Goal: Task Accomplishment & Management: Use online tool/utility

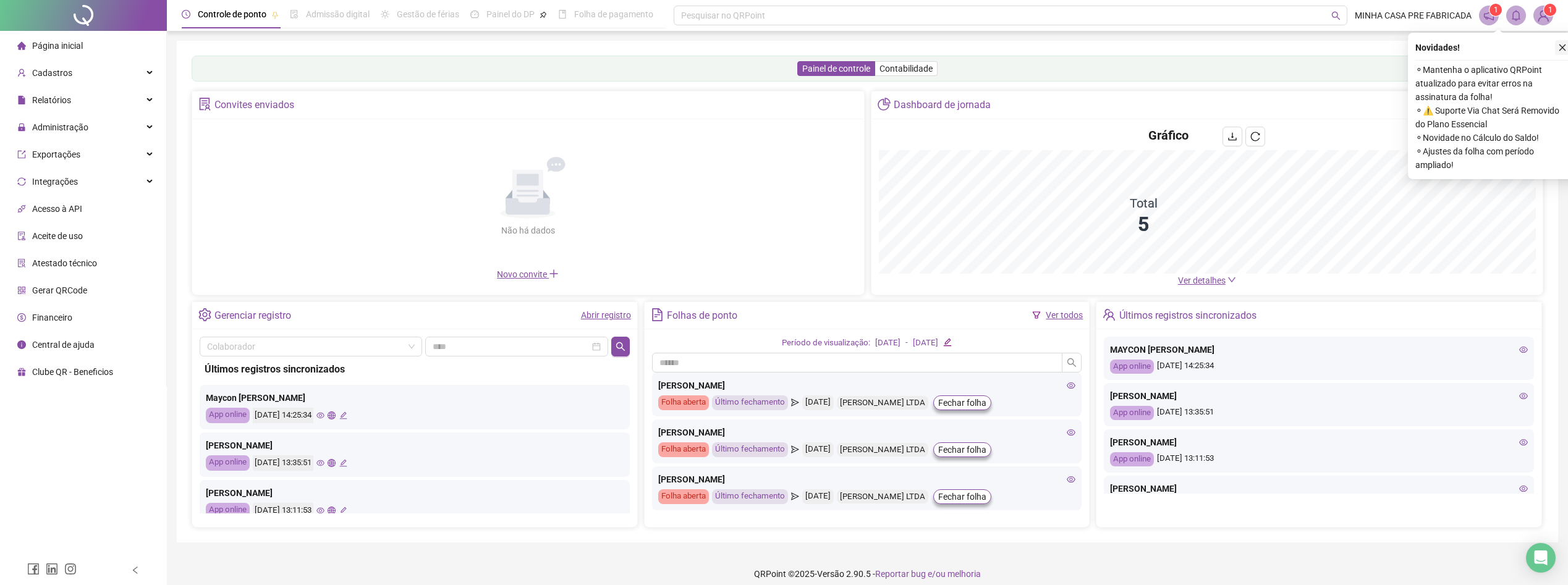
click at [1560, 37] on div "Novidades ! ⚬ Mantenha o aplicativo QRPoint atualizado para evitar erros na ass…" at bounding box center [1492, 106] width 170 height 147
click at [1567, 48] on icon "close" at bounding box center [1562, 47] width 9 height 9
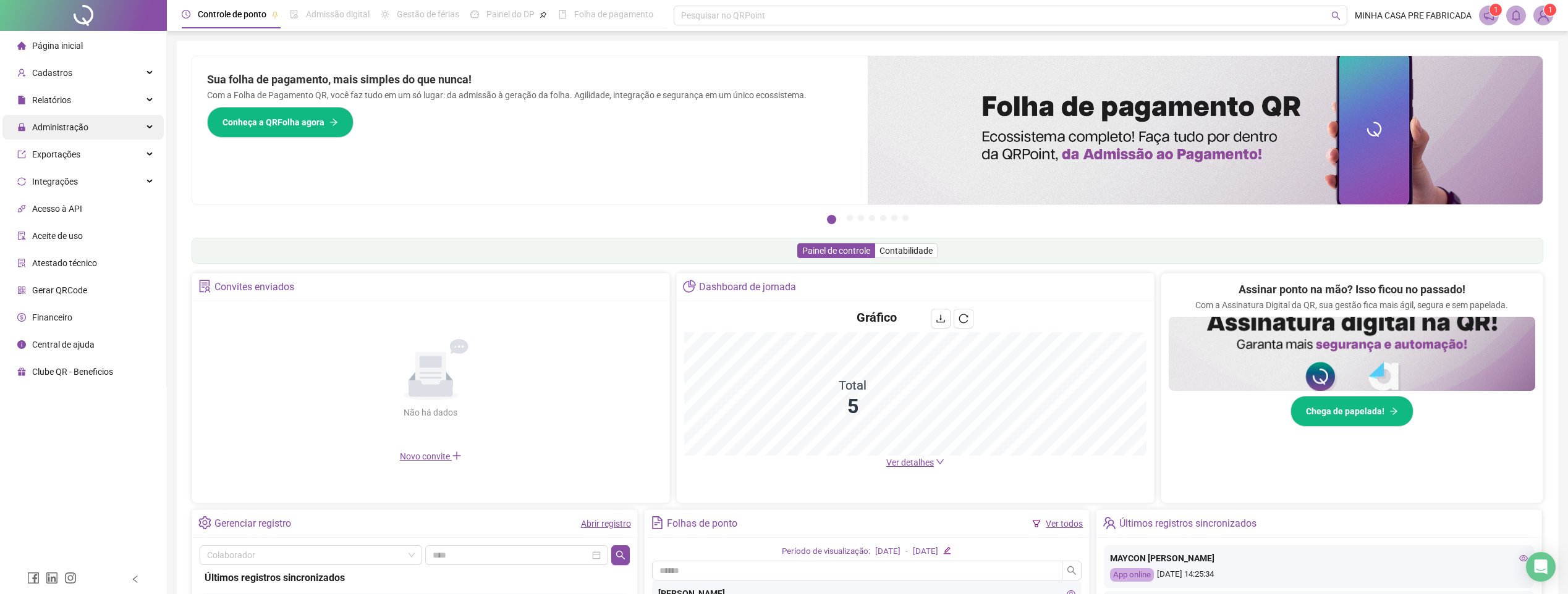
click at [93, 125] on div "Administração" at bounding box center [83, 127] width 162 height 25
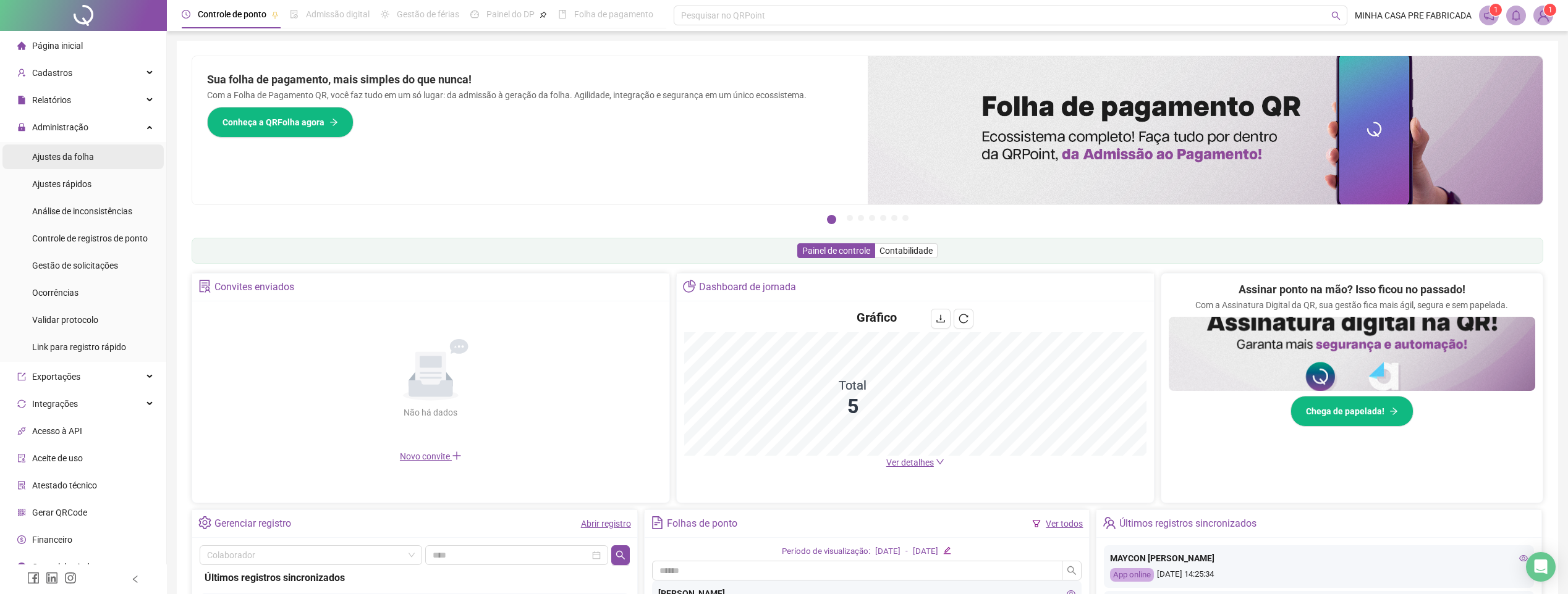
click at [102, 161] on li "Ajustes da folha" at bounding box center [83, 157] width 162 height 25
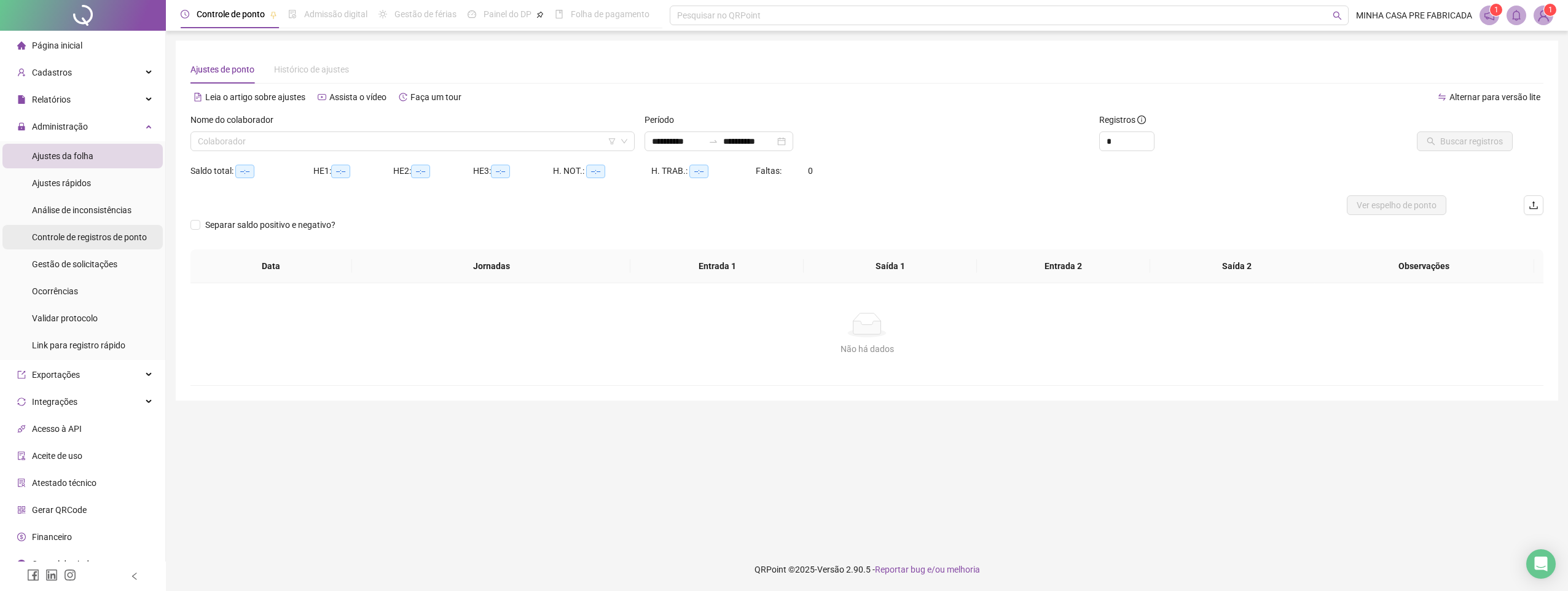
type input "**********"
click at [351, 144] on input "search" at bounding box center [407, 142] width 418 height 18
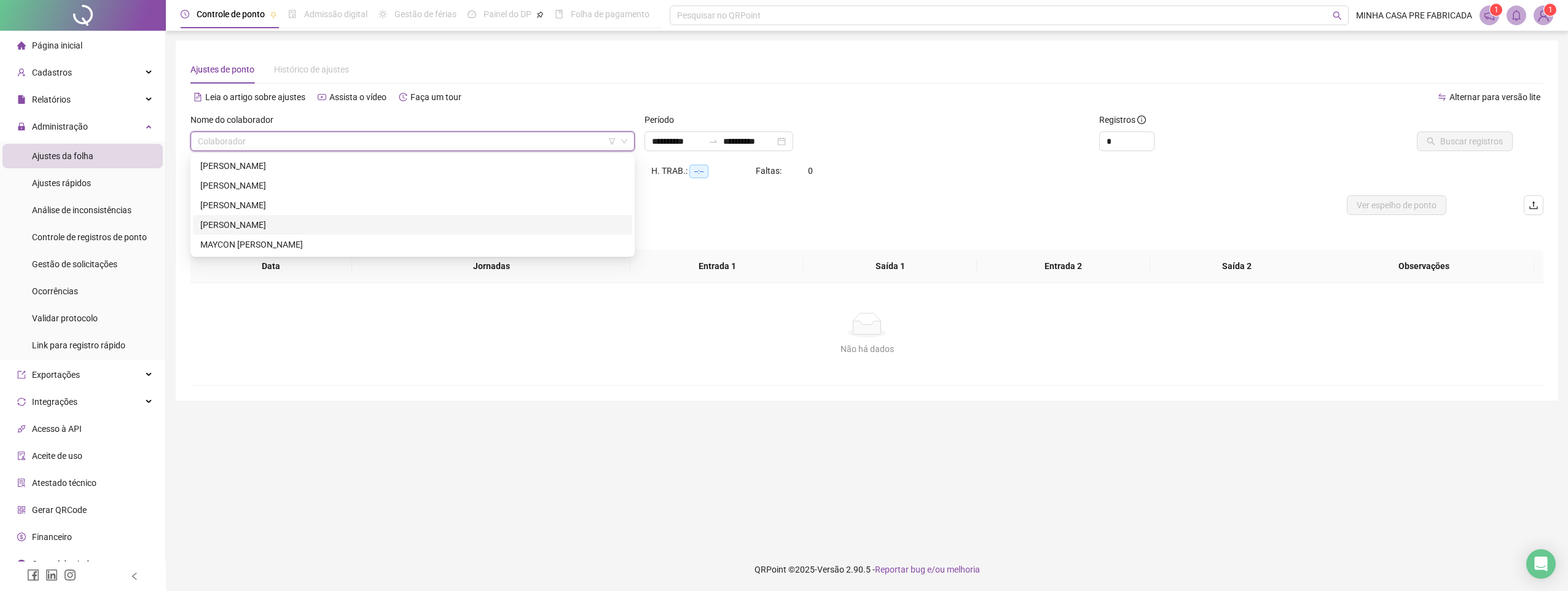
click at [284, 228] on div "[PERSON_NAME]" at bounding box center [412, 225] width 425 height 14
click at [1492, 145] on span "Buscar registros" at bounding box center [1472, 141] width 63 height 14
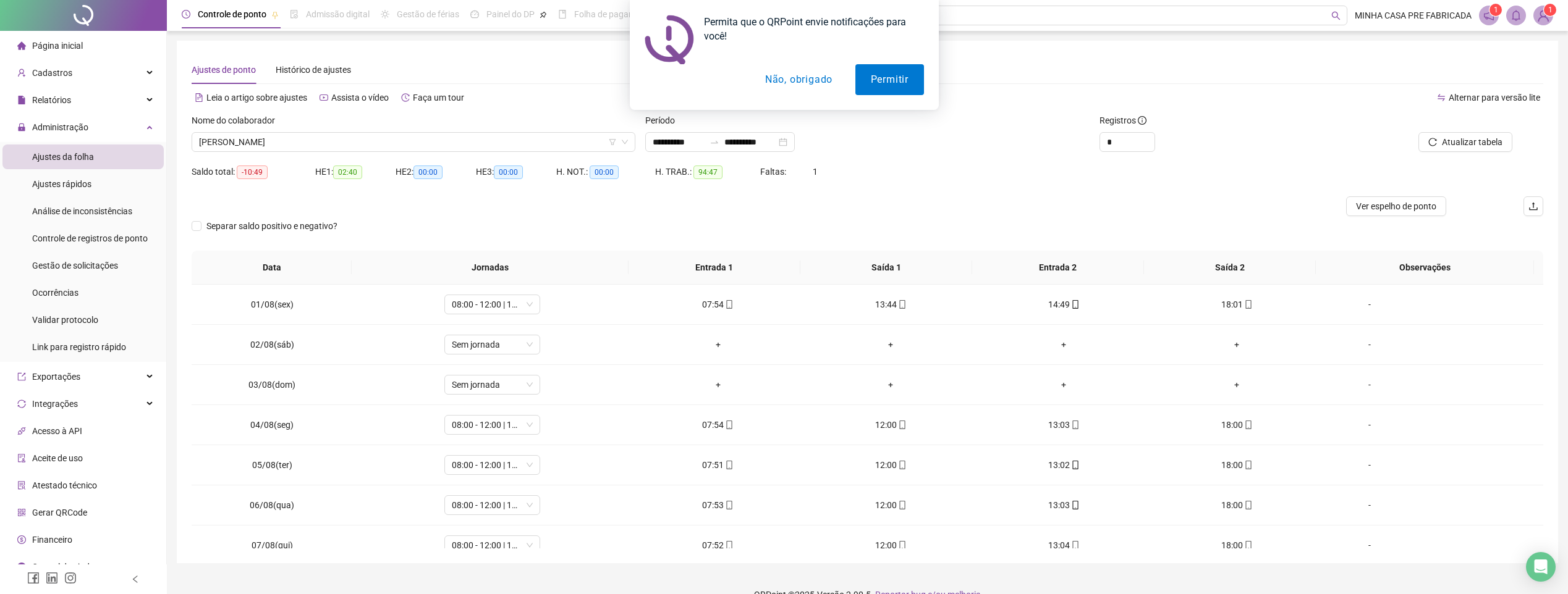
click at [820, 80] on button "Não, obrigado" at bounding box center [798, 79] width 98 height 31
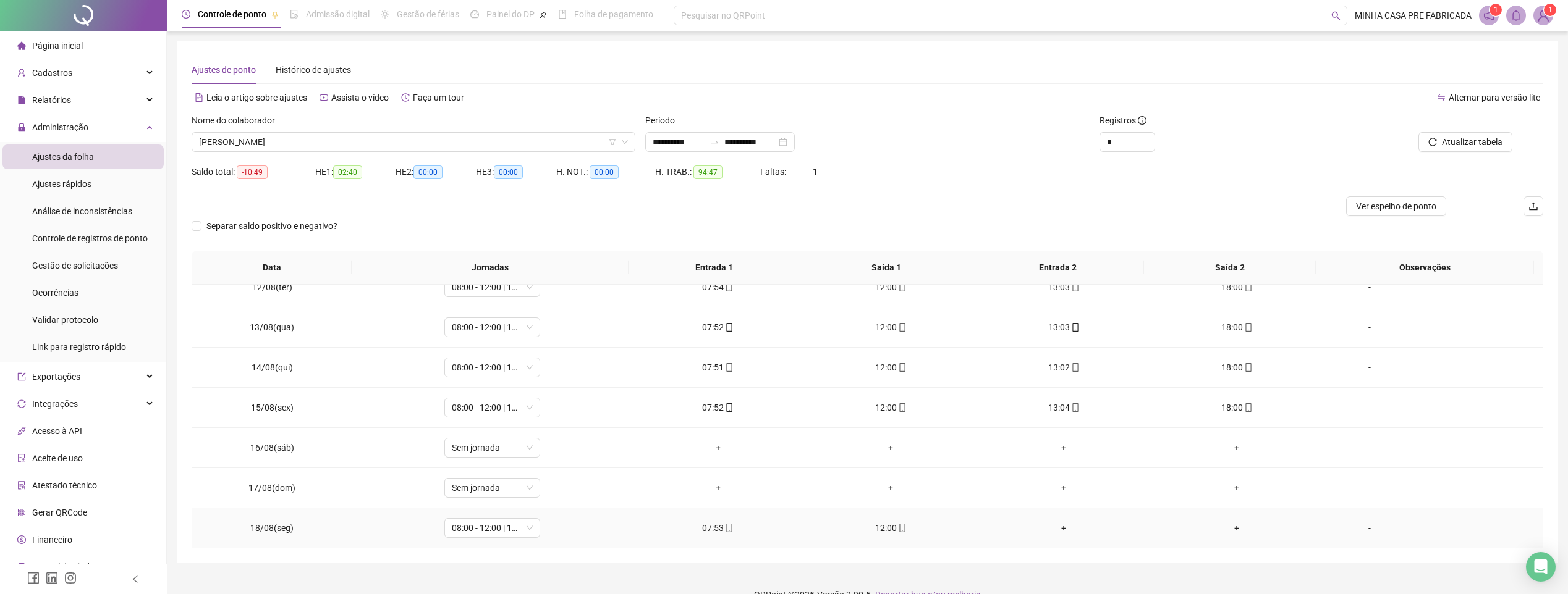
scroll to position [22, 0]
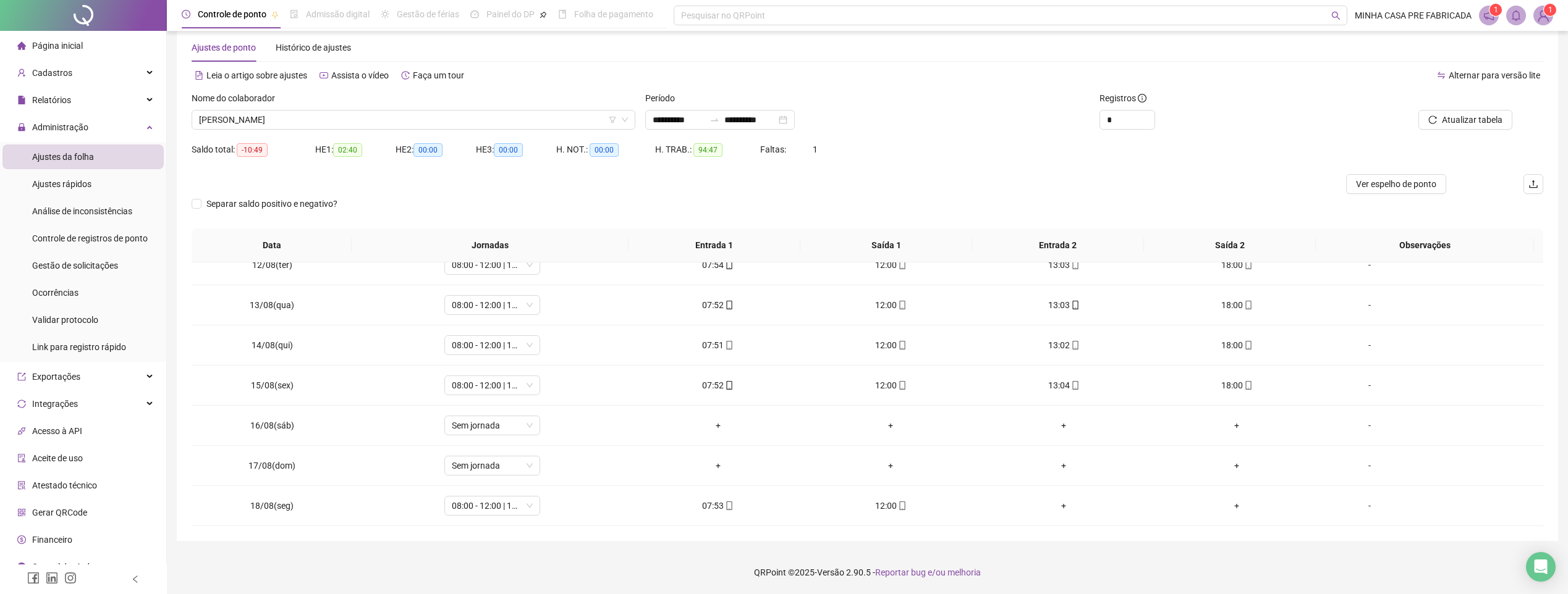
click at [847, 71] on div "Leia o artigo sobre ajustes Assista o vídeo Faça um tour" at bounding box center [529, 76] width 676 height 20
